Goal: Obtain resource: Download file/media

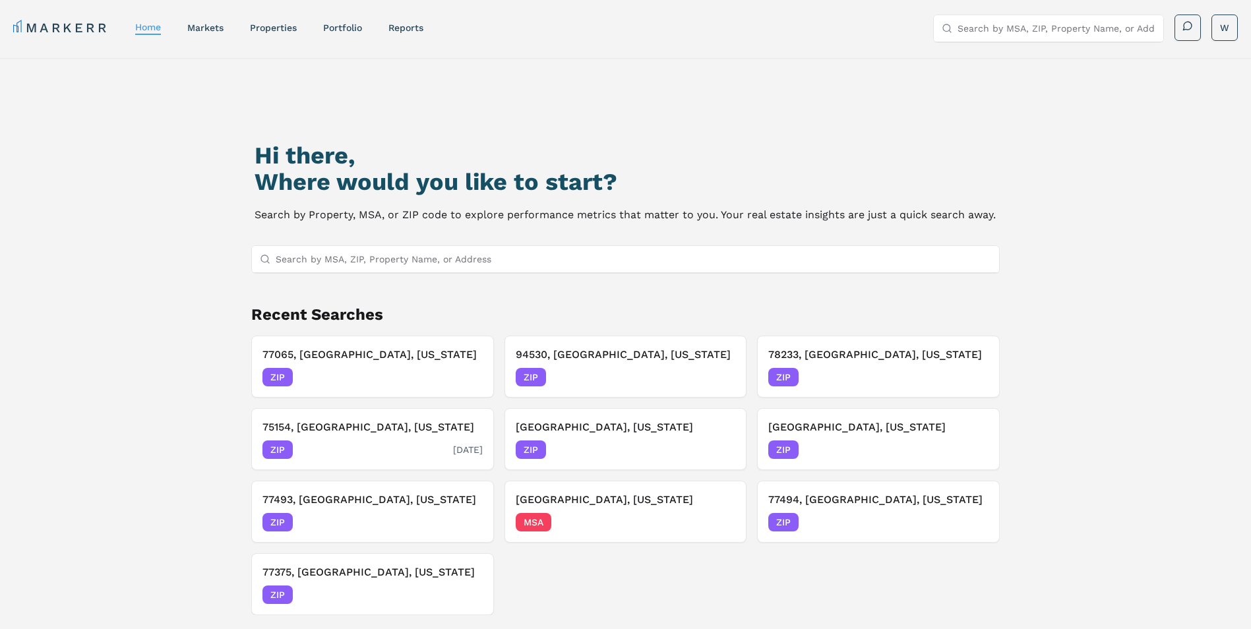
click at [332, 443] on div "ZIP [DATE]" at bounding box center [372, 450] width 220 height 18
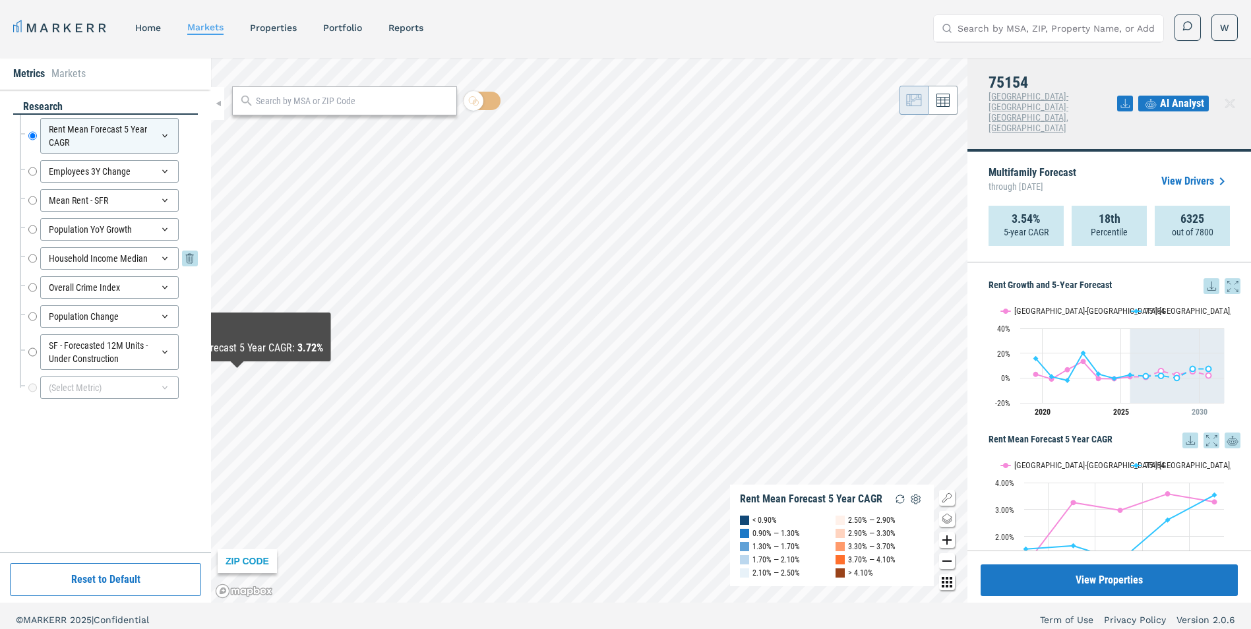
click at [37, 259] on div "Household Income Median Household Income Median" at bounding box center [113, 258] width 170 height 22
click at [31, 259] on input "Household Income Median" at bounding box center [32, 258] width 9 height 22
radio input "false"
radio input "true"
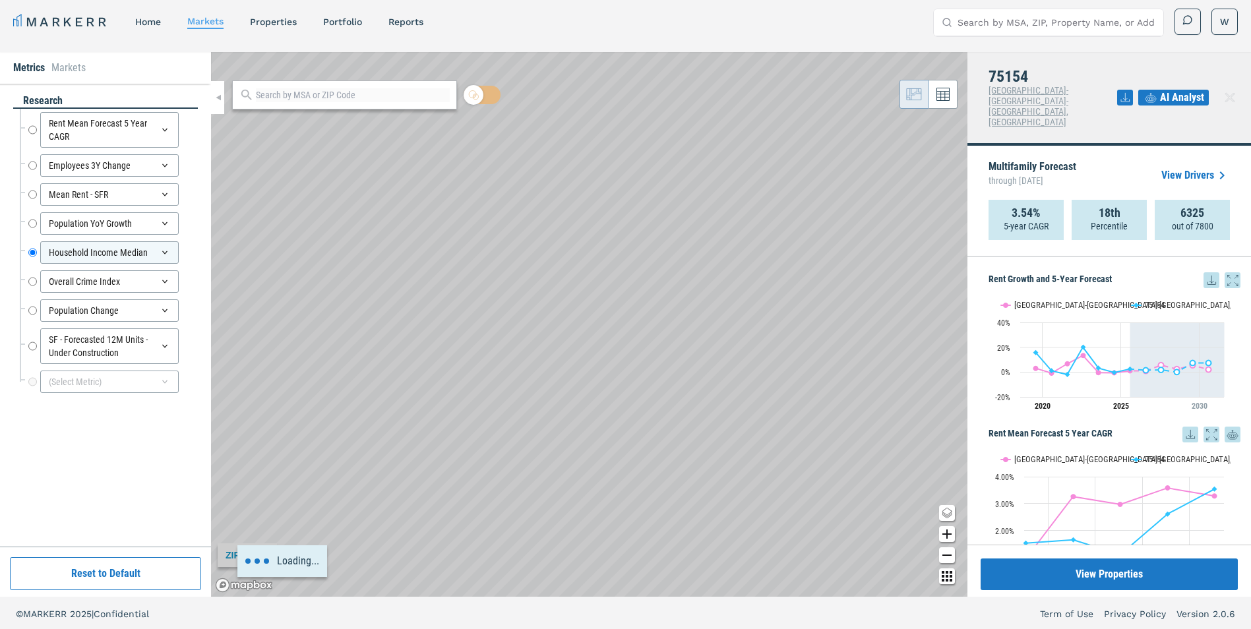
scroll to position [8, 0]
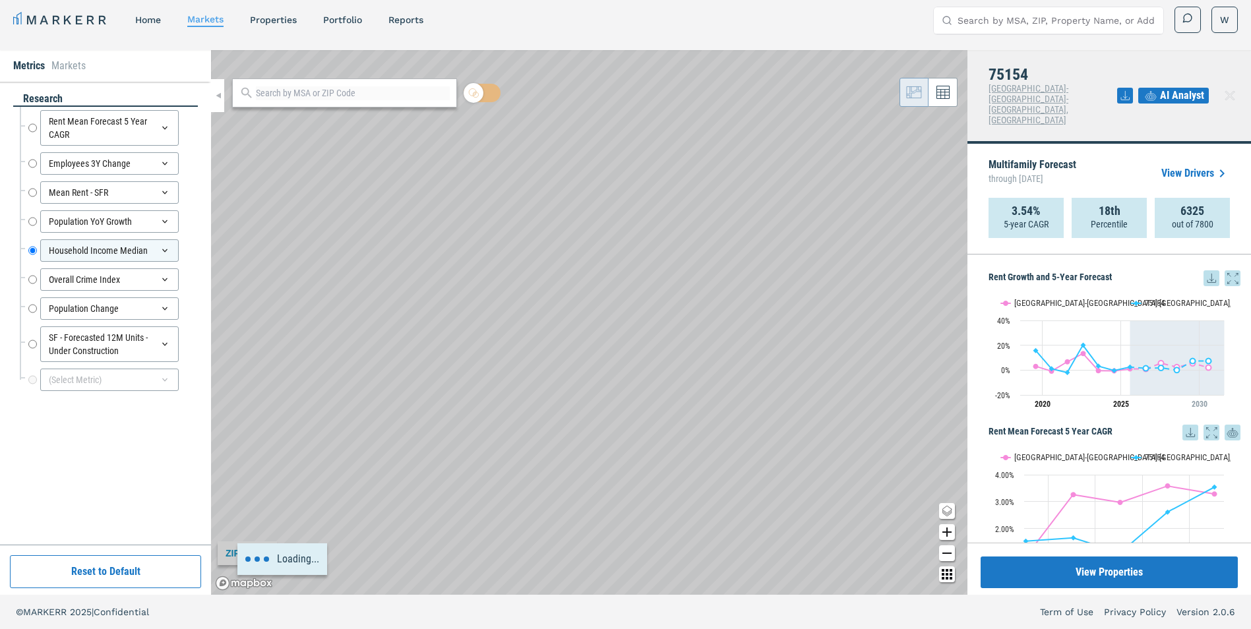
drag, startPoint x: 483, startPoint y: 445, endPoint x: 549, endPoint y: 351, distance: 114.7
click at [549, 351] on div "Loading..." at bounding box center [589, 322] width 756 height 545
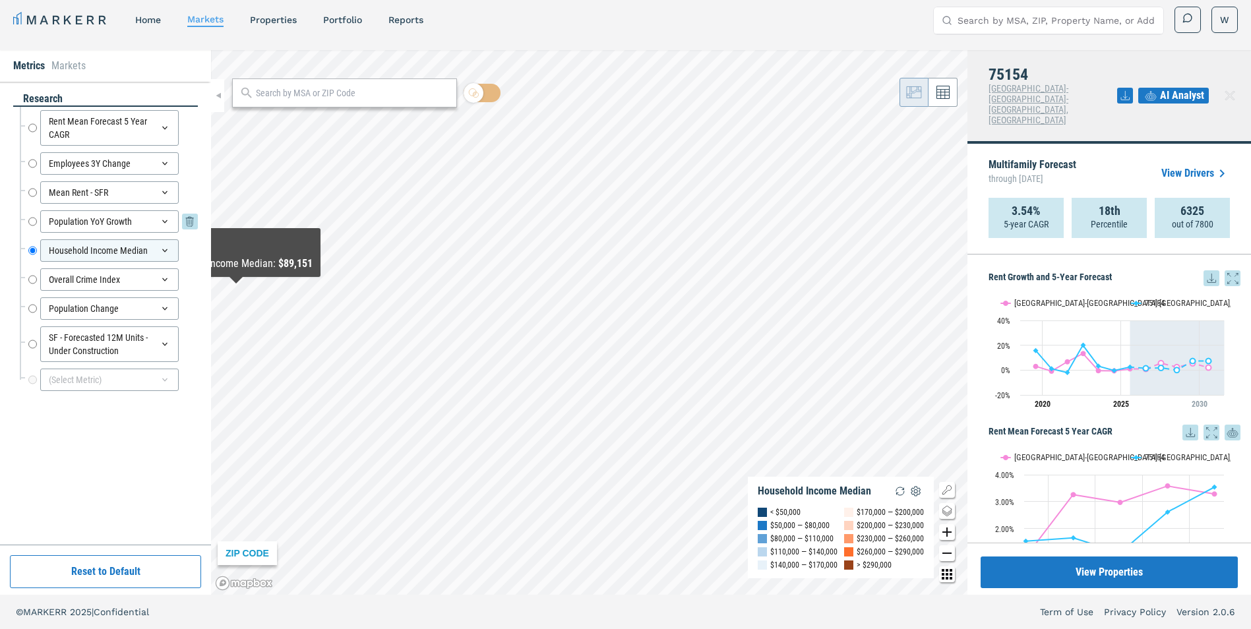
click at [37, 218] on div "Population YoY Growth Population YoY Growth" at bounding box center [113, 221] width 170 height 22
click at [34, 221] on input "Population YoY Growth" at bounding box center [32, 221] width 9 height 22
radio input "true"
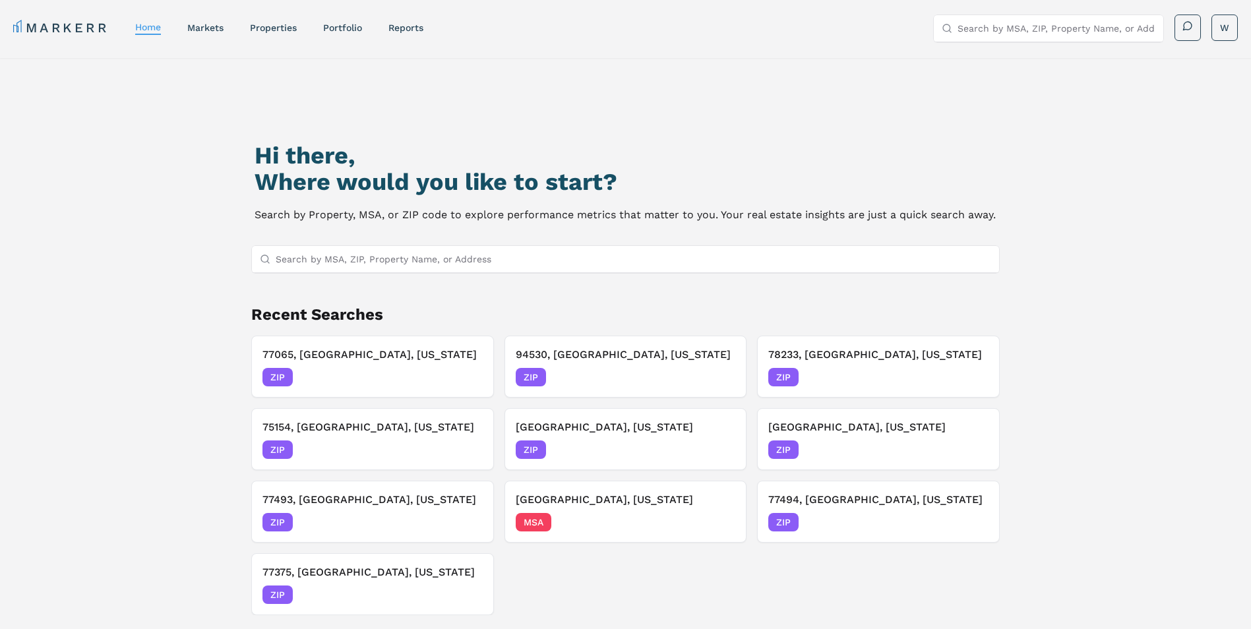
click at [443, 264] on input "Search by MSA, ZIP, Property Name, or Address" at bounding box center [634, 259] width 716 height 26
type input "milw"
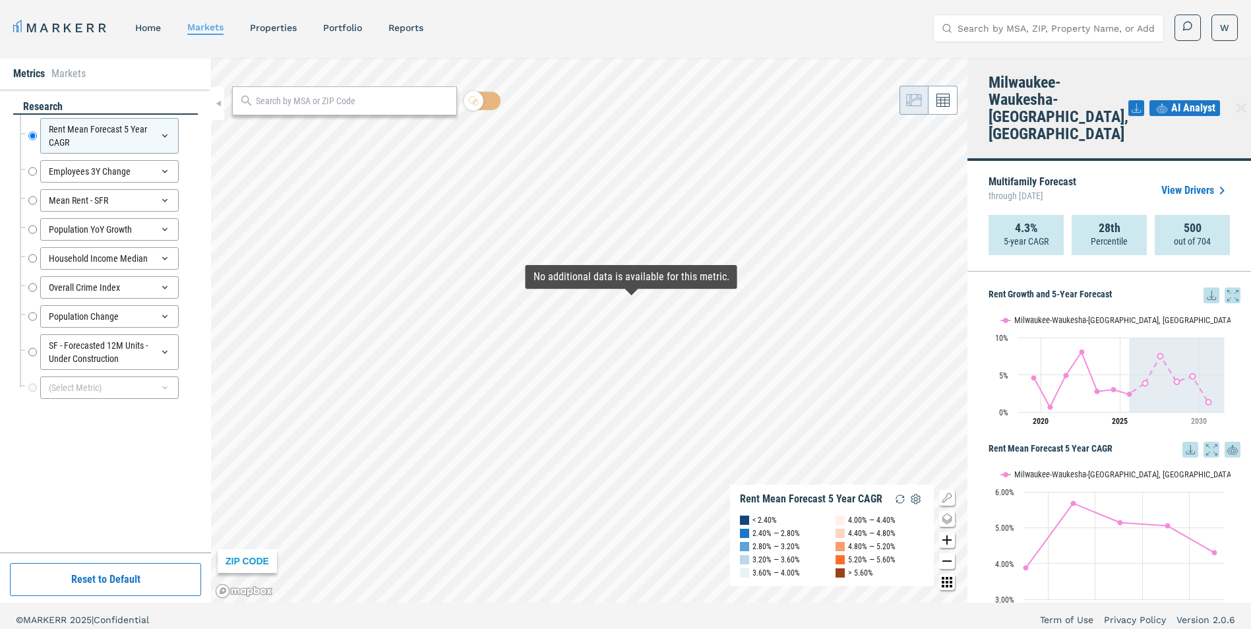
scroll to position [8, 0]
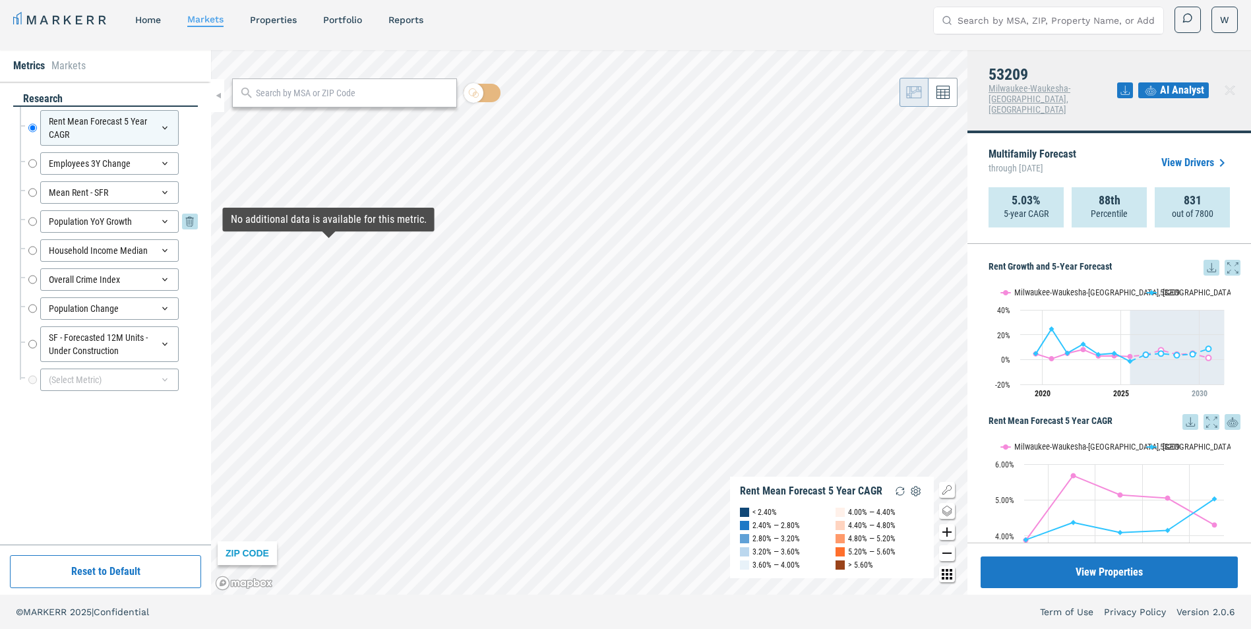
click at [32, 220] on input "Population YoY Growth" at bounding box center [32, 221] width 9 height 22
radio input "false"
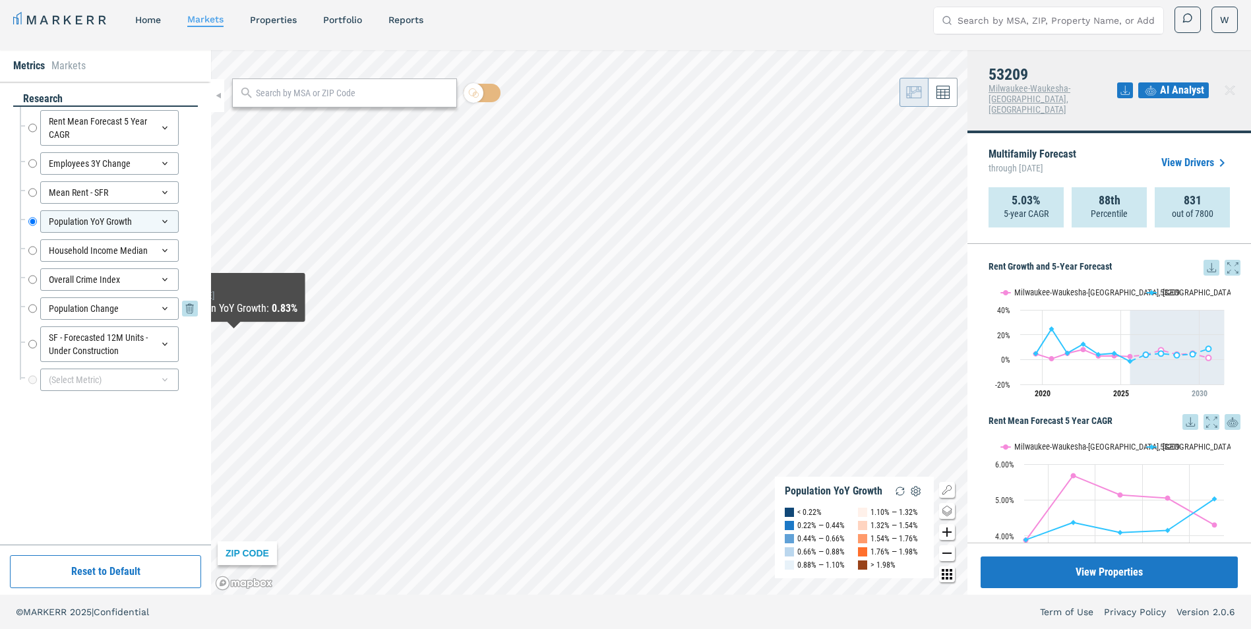
click at [28, 309] on input "Population Change" at bounding box center [32, 308] width 9 height 22
radio input "false"
radio input "true"
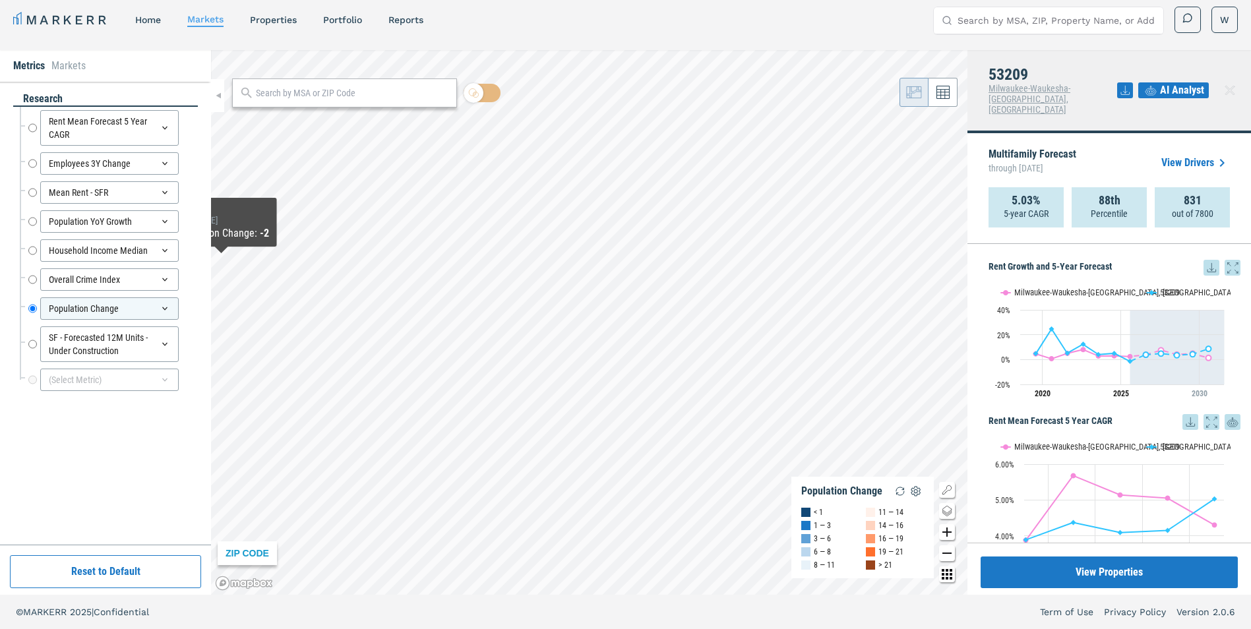
click at [22, 218] on div at bounding box center [23, 213] width 4 height 13
click at [40, 224] on div "Population YoY Growth Population YoY Growth" at bounding box center [113, 221] width 170 height 22
click at [35, 164] on input "Employees 3Y Change" at bounding box center [32, 163] width 9 height 22
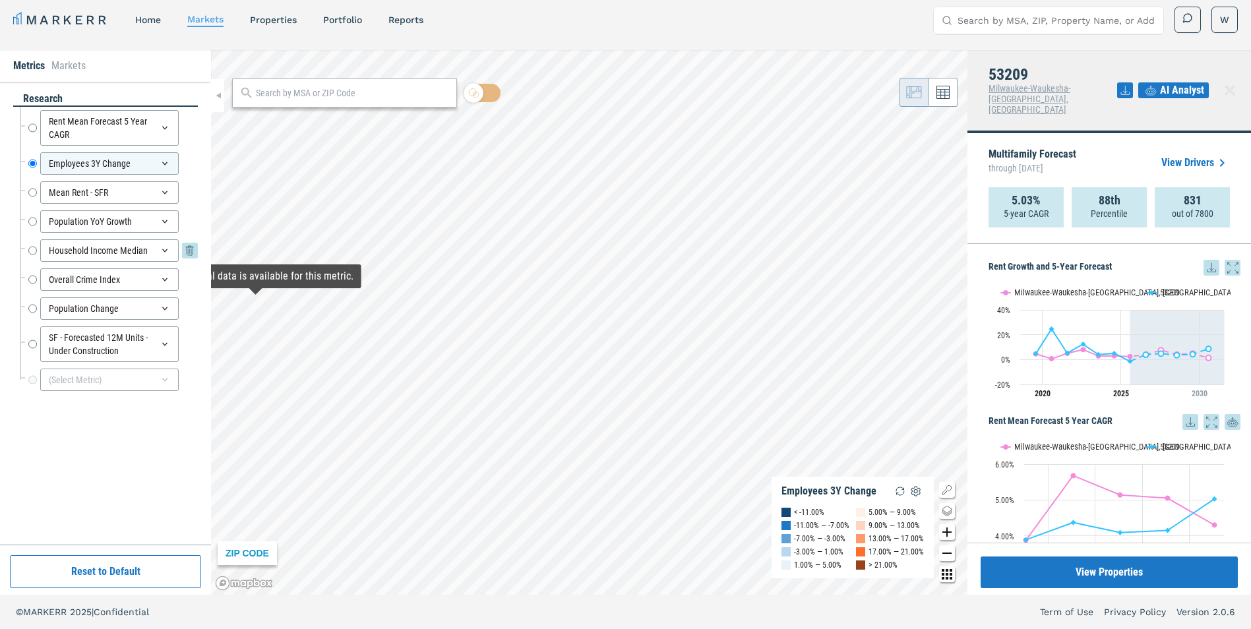
click at [30, 249] on input "Household Income Median" at bounding box center [32, 250] width 9 height 22
radio input "false"
radio input "true"
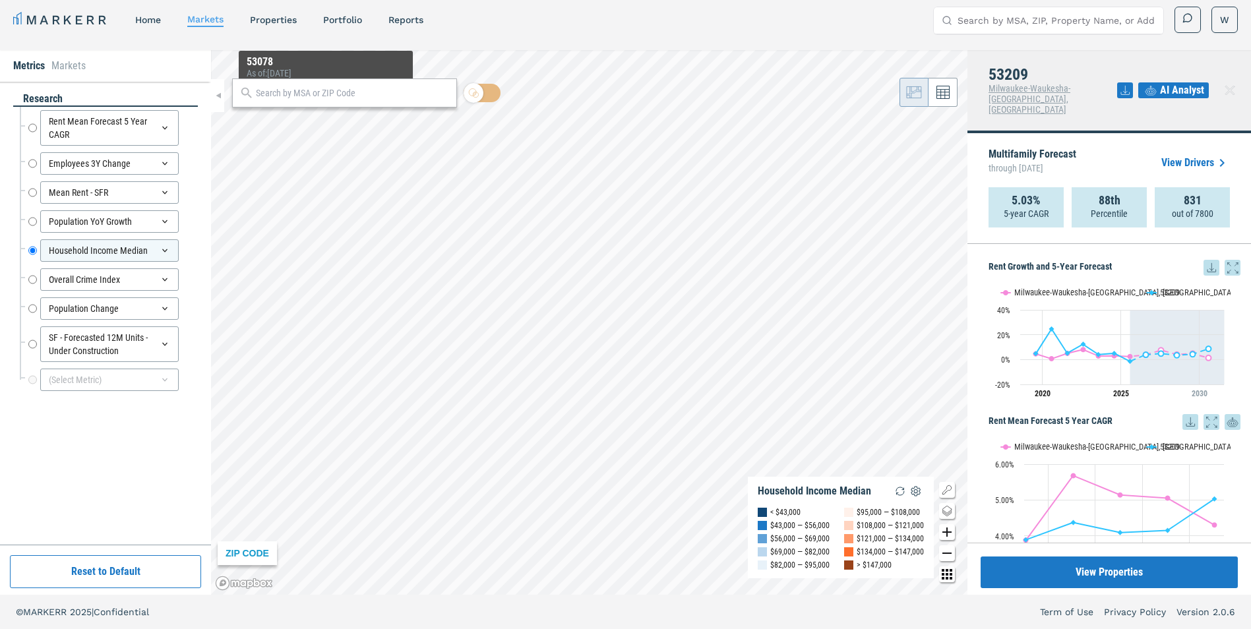
click at [331, 102] on div at bounding box center [344, 92] width 225 height 29
click at [334, 96] on input "text" at bounding box center [353, 93] width 194 height 14
type input "78233"
click at [311, 130] on span "78233, San Antonio, Texas ZIP" at bounding box center [344, 122] width 225 height 20
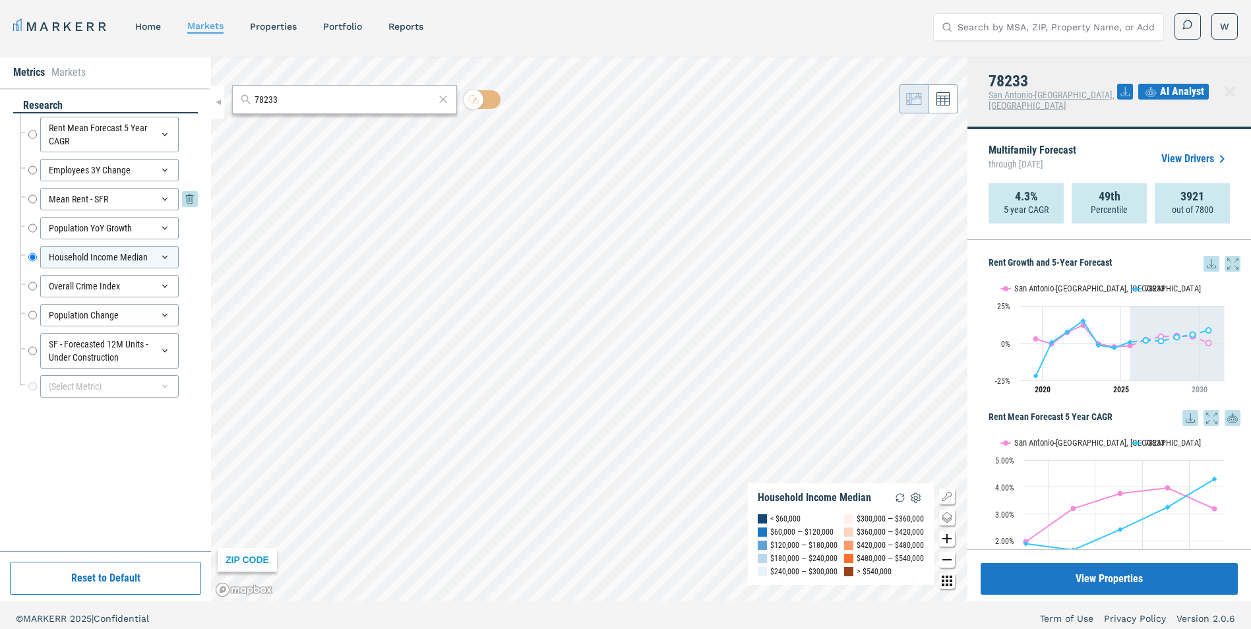
scroll to position [0, 0]
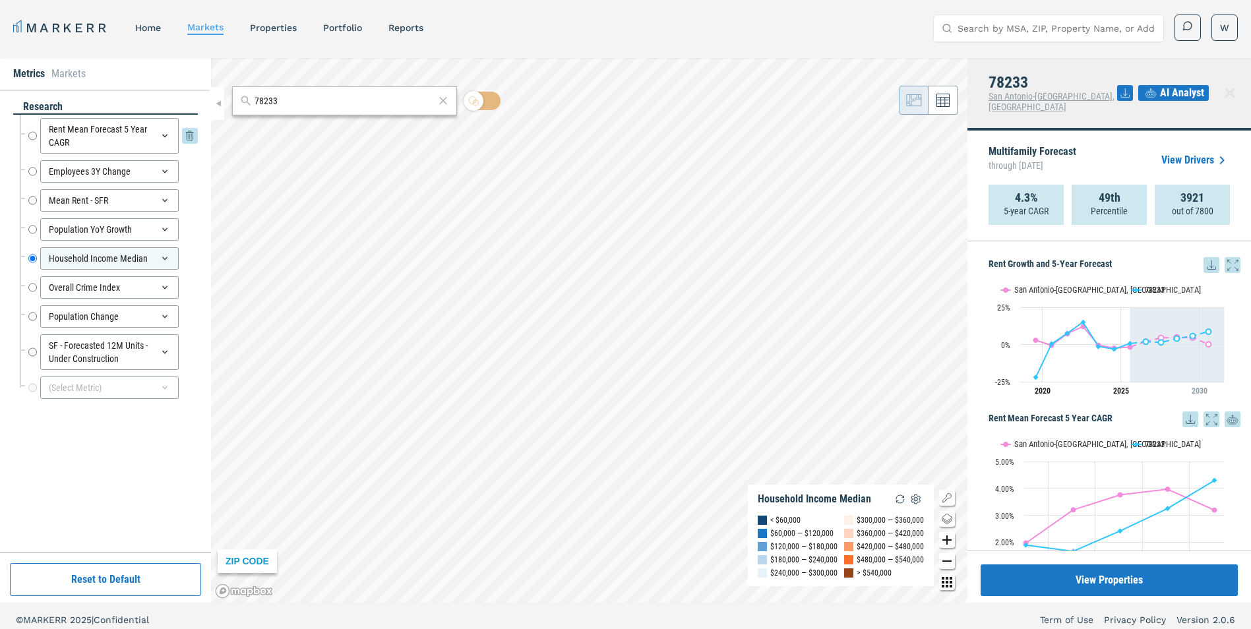
click at [34, 138] on input "Rent Mean Forecast 5 Year CAGR" at bounding box center [32, 136] width 9 height 36
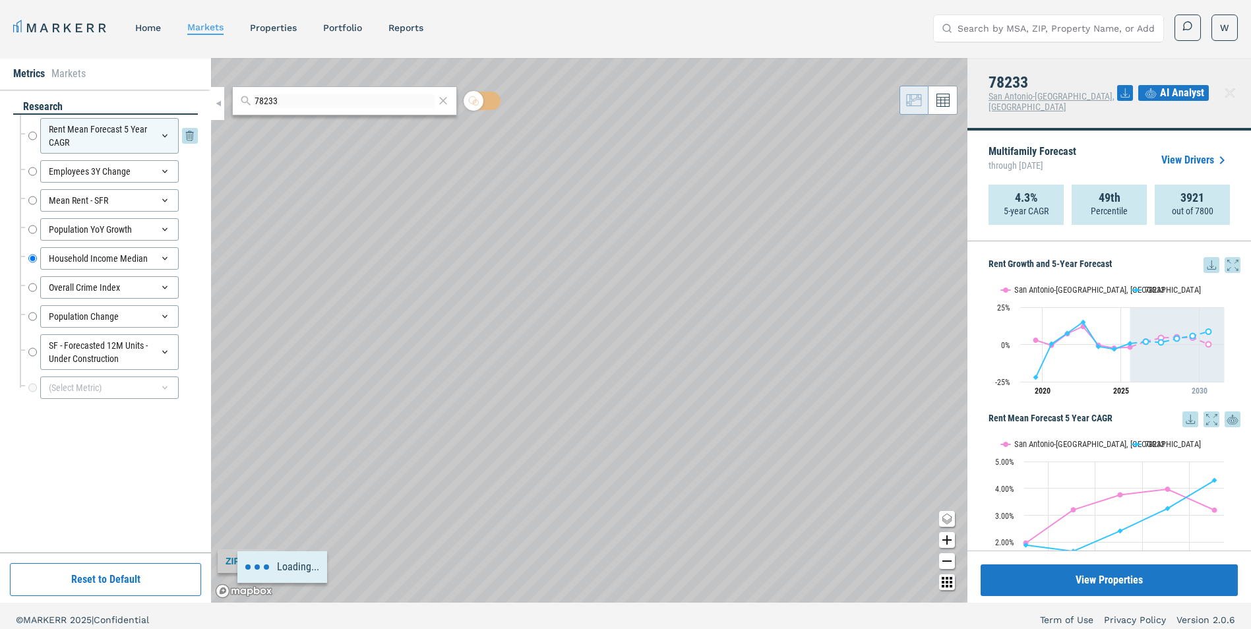
radio input "true"
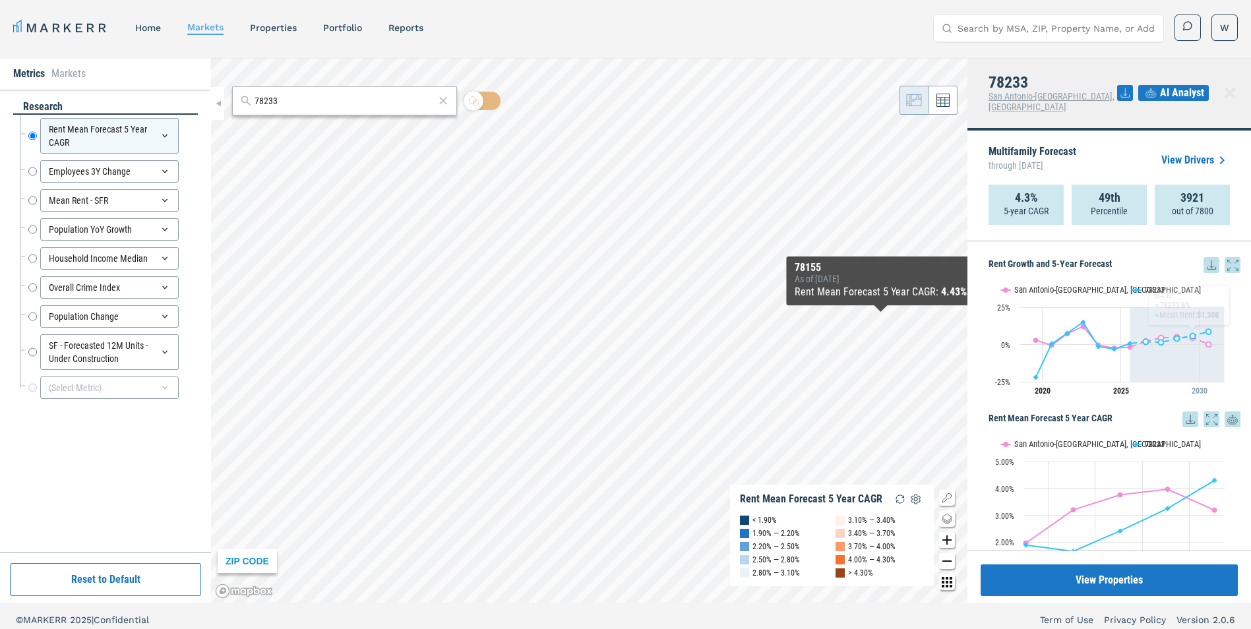
click at [1204, 260] on icon at bounding box center [1212, 265] width 16 height 16
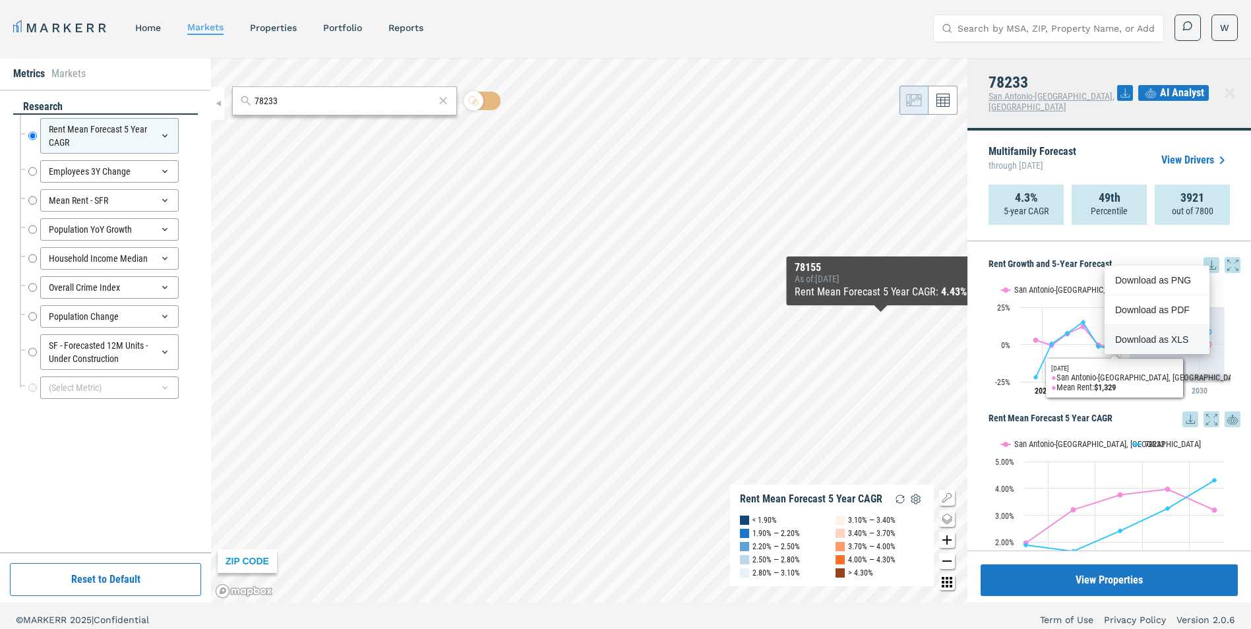
click at [1148, 339] on div "Download as XLS" at bounding box center [1153, 339] width 76 height 13
